Goal: Find specific page/section: Find specific page/section

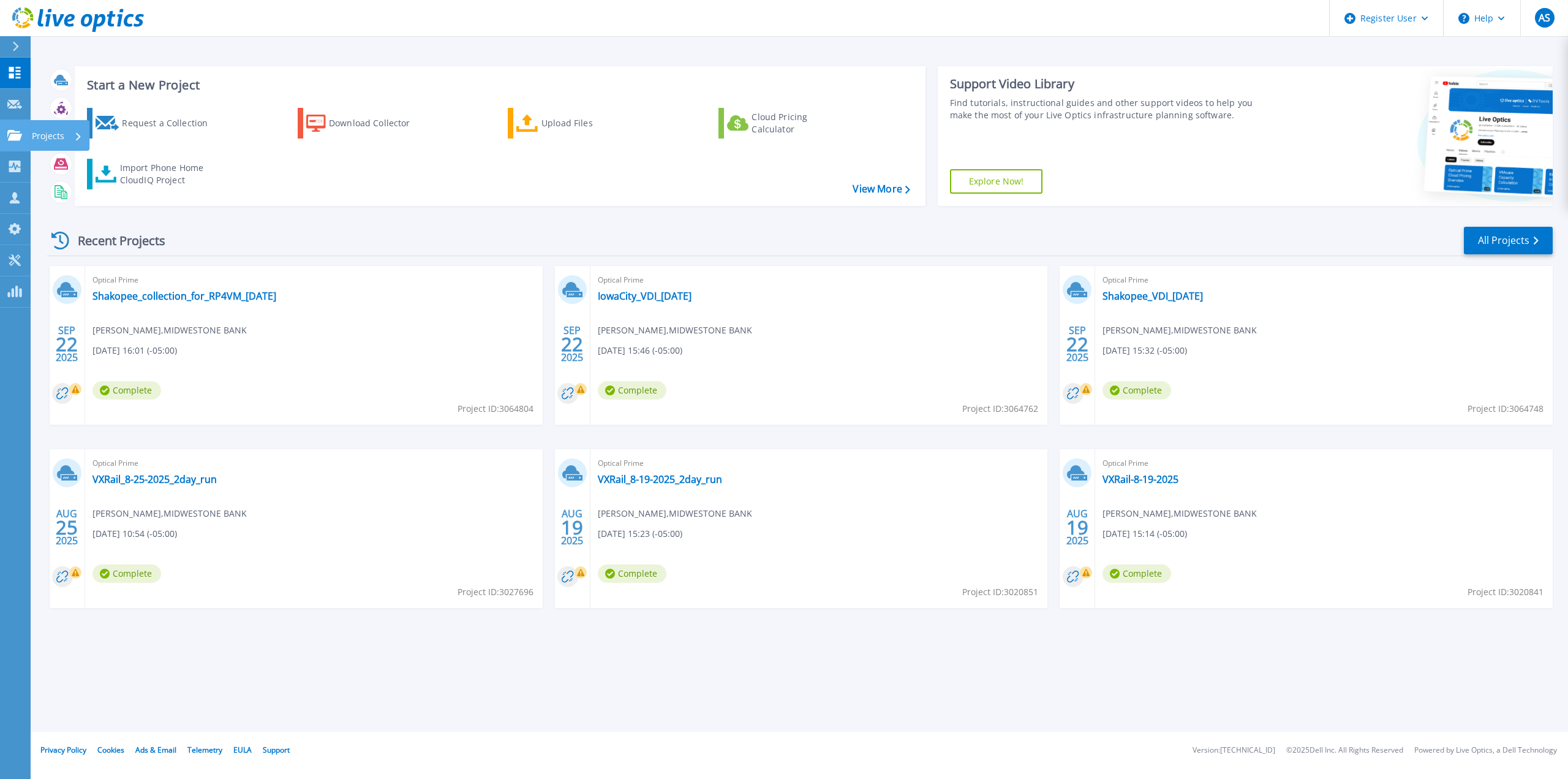
click at [60, 133] on p "Projects" at bounding box center [48, 136] width 33 height 32
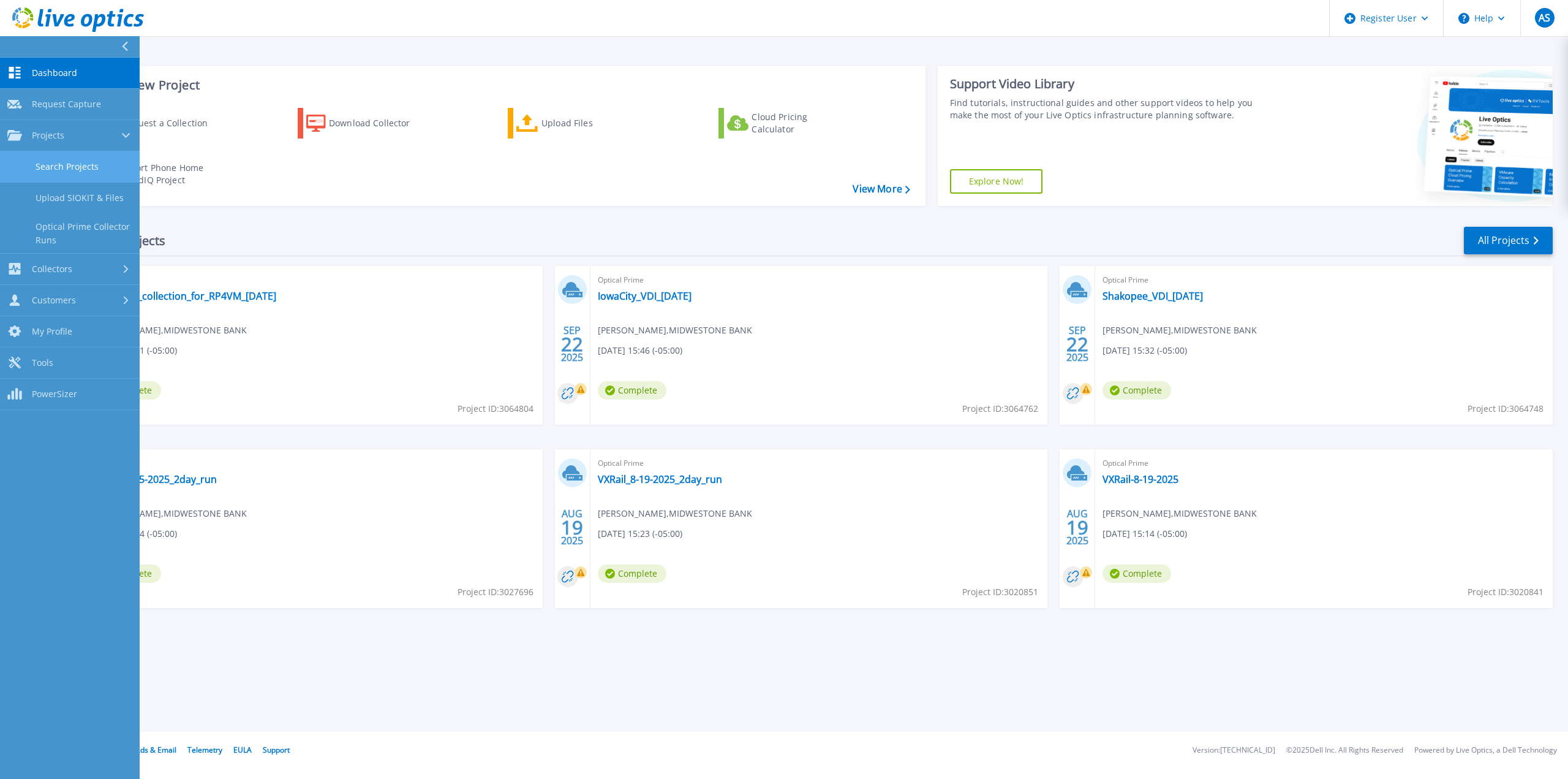
click at [99, 166] on link "Search Projects" at bounding box center [70, 167] width 140 height 31
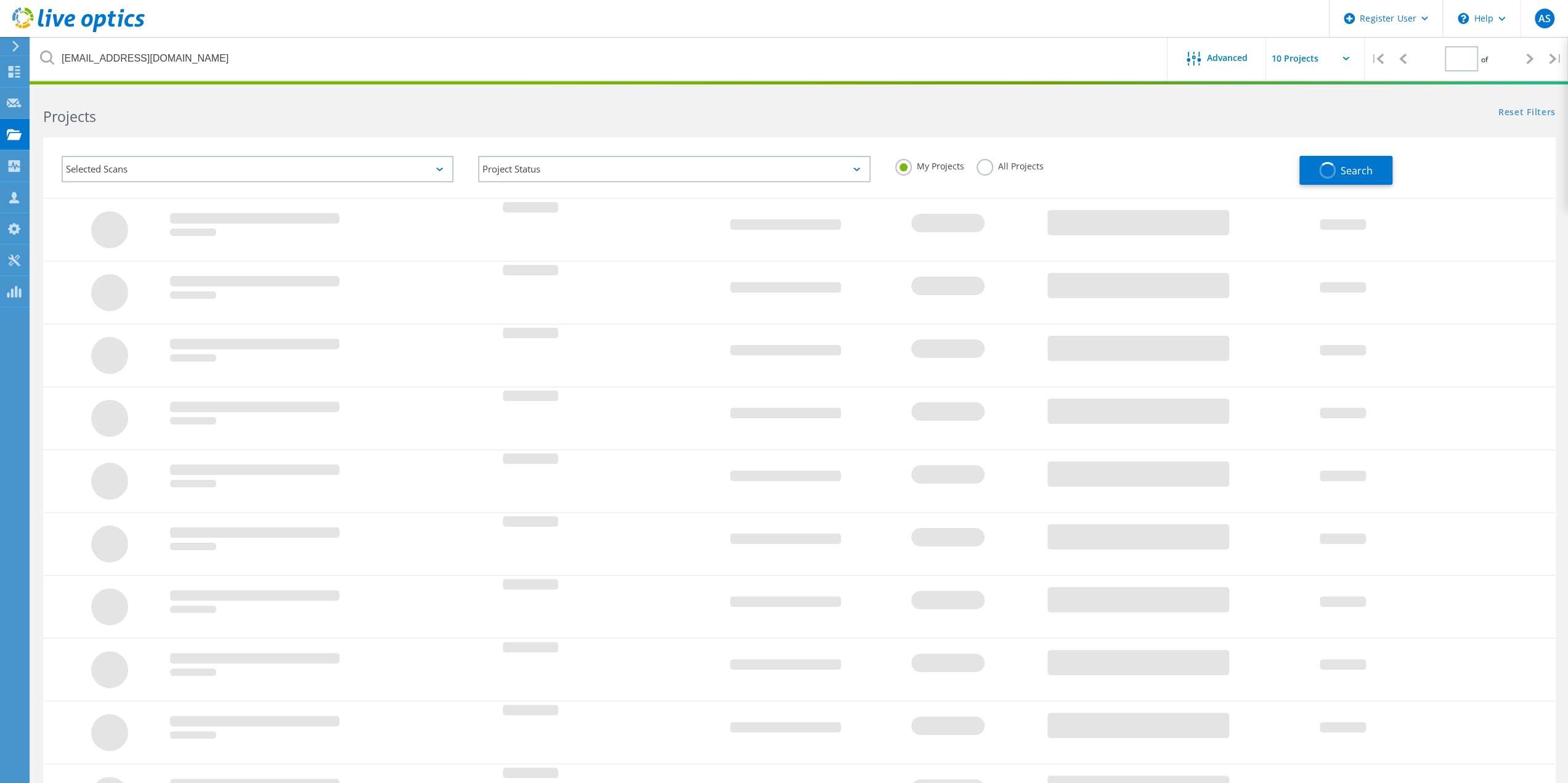
type input "1"
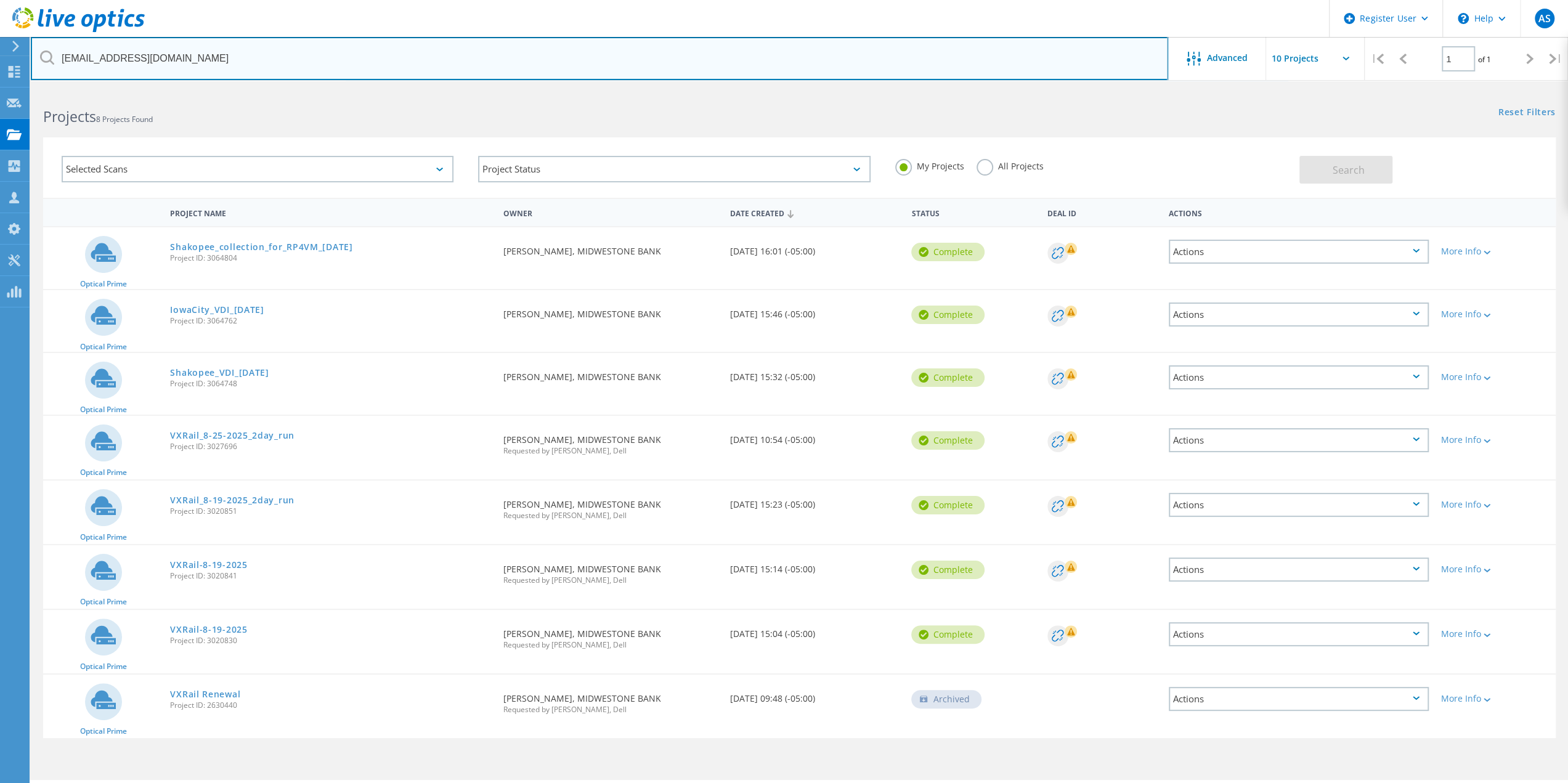
click at [267, 59] on input "NSojka@midwestone.com" at bounding box center [599, 58] width 1138 height 43
drag, startPoint x: 283, startPoint y: 59, endPoint x: 69, endPoint y: 58, distance: 214.0
click at [69, 58] on input "NSojka@midwestone.com" at bounding box center [599, 58] width 1138 height 43
type input "N"
type input "pblack"
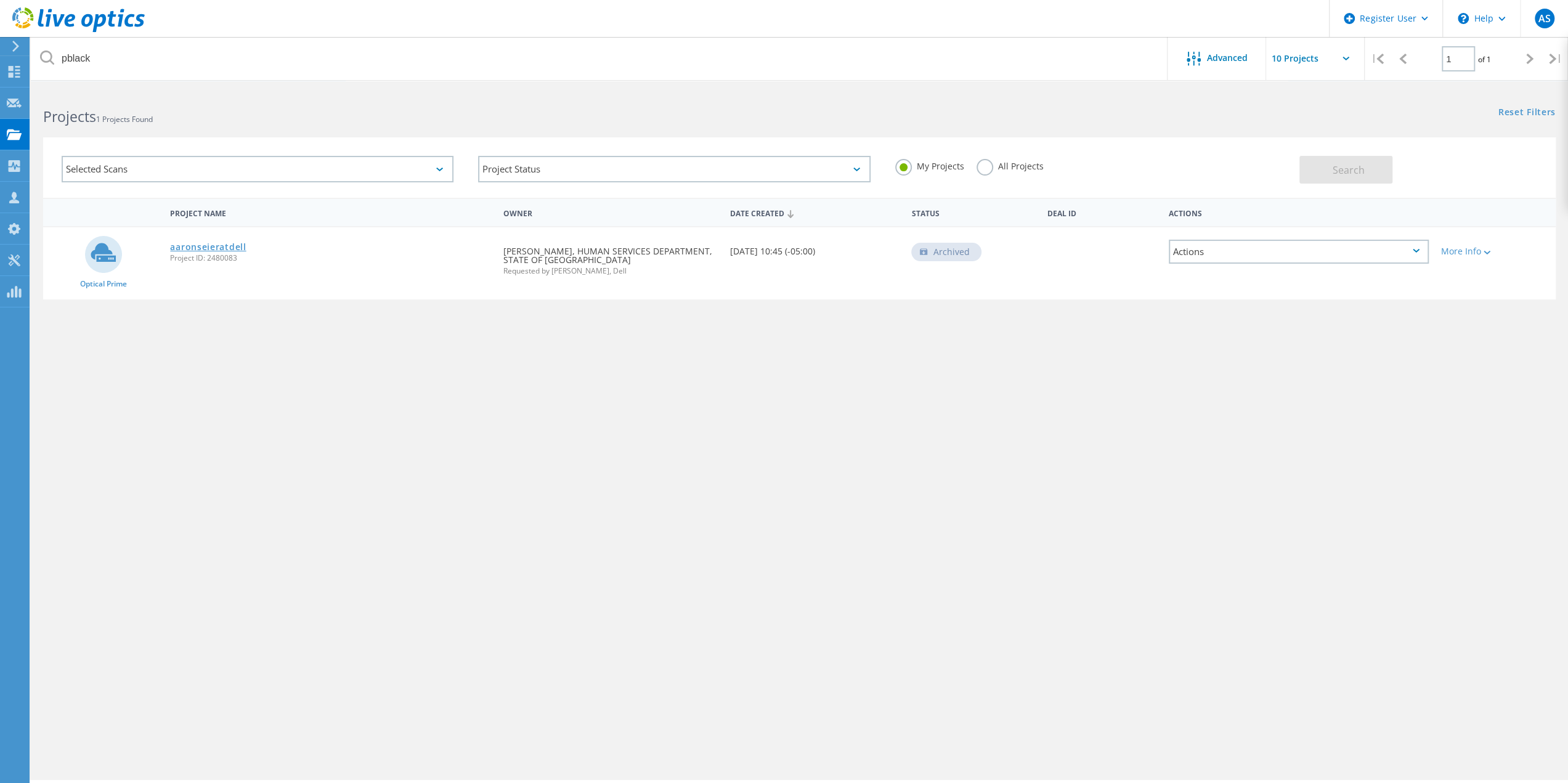
click at [235, 245] on link "aaronseieratdell" at bounding box center [208, 246] width 76 height 9
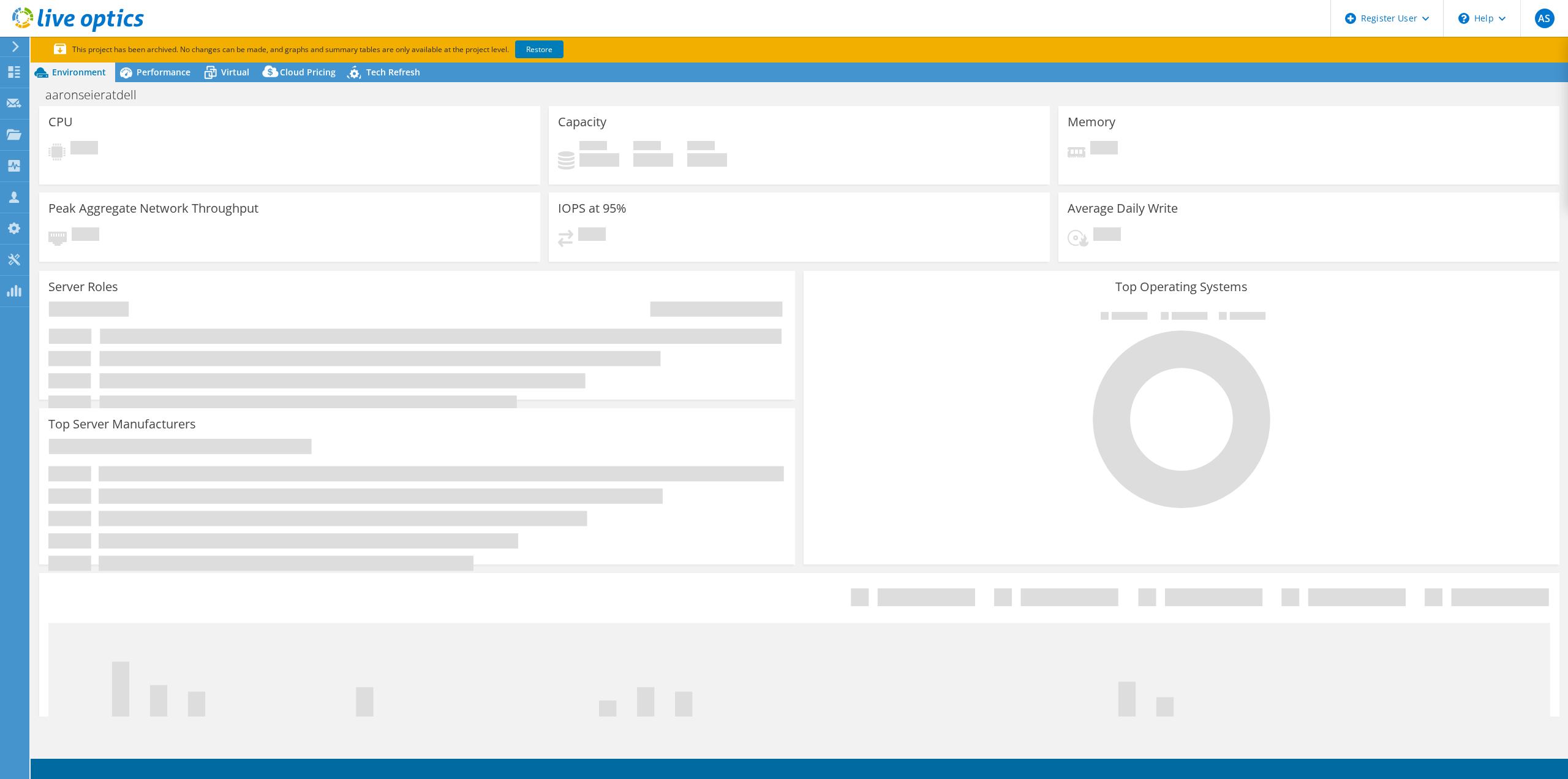
select select "USD"
